Goal: Register for event/course

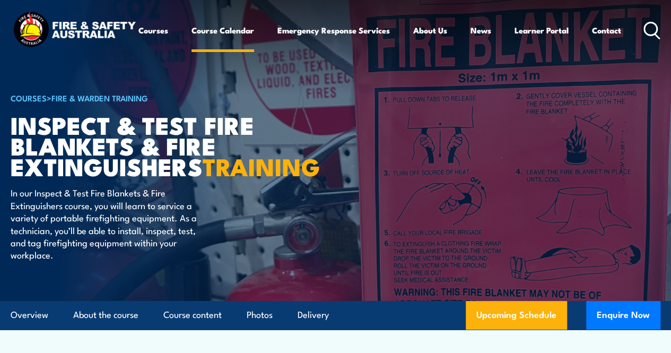
click at [192, 43] on link "Course Calendar" at bounding box center [223, 30] width 63 height 25
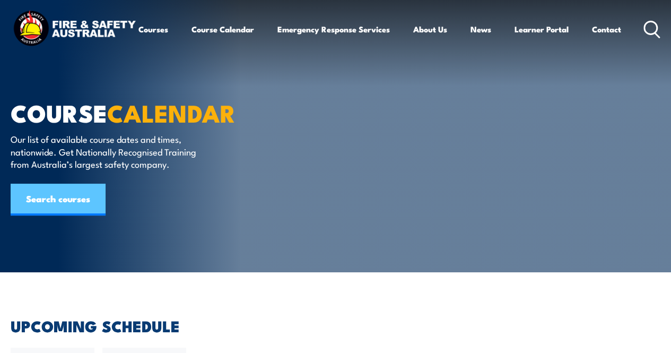
click at [83, 201] on link "Search courses" at bounding box center [58, 200] width 95 height 32
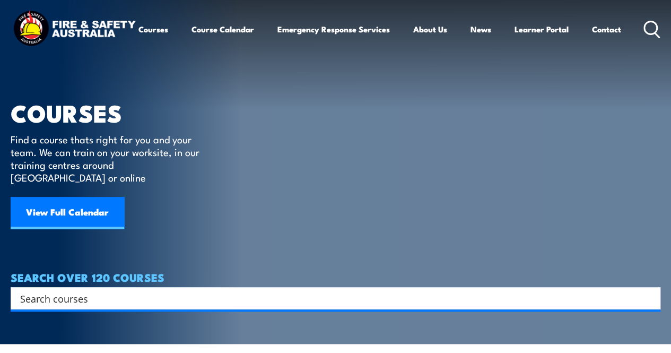
click at [108, 290] on input "Search input" at bounding box center [328, 298] width 617 height 16
type input "mildura"
